Goal: Task Accomplishment & Management: Use online tool/utility

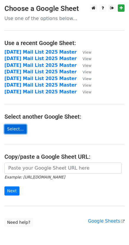
click at [17, 130] on link "Select..." at bounding box center [15, 129] width 22 height 9
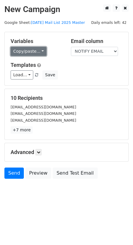
click at [41, 52] on link "Copy/paste..." at bounding box center [29, 51] width 36 height 9
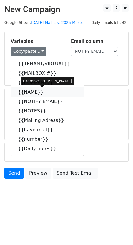
click at [27, 93] on link "{{NAME}}" at bounding box center [47, 92] width 73 height 9
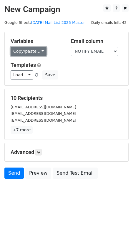
click at [36, 54] on link "Copy/paste..." at bounding box center [29, 51] width 36 height 9
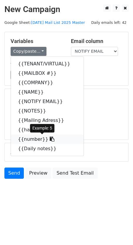
click at [29, 138] on link "{{number}}" at bounding box center [47, 139] width 73 height 9
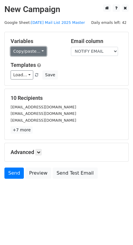
click at [34, 53] on link "Copy/paste..." at bounding box center [29, 51] width 36 height 9
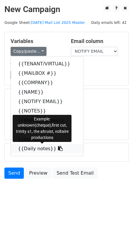
click at [30, 149] on link "{{Daily notes}}" at bounding box center [47, 148] width 73 height 9
